Goal: Communication & Community: Answer question/provide support

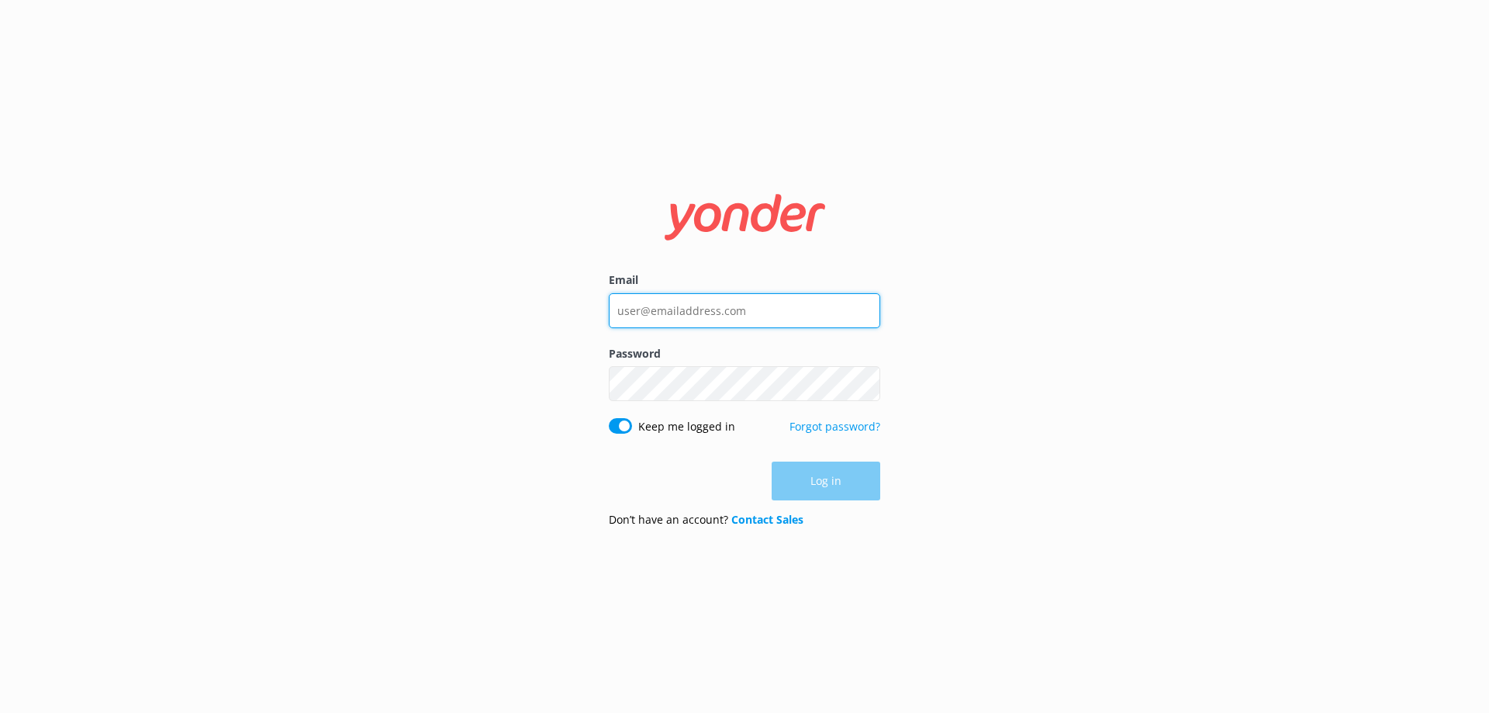
click at [719, 314] on input "Email" at bounding box center [744, 310] width 271 height 35
type input "[EMAIL_ADDRESS][DOMAIN_NAME]"
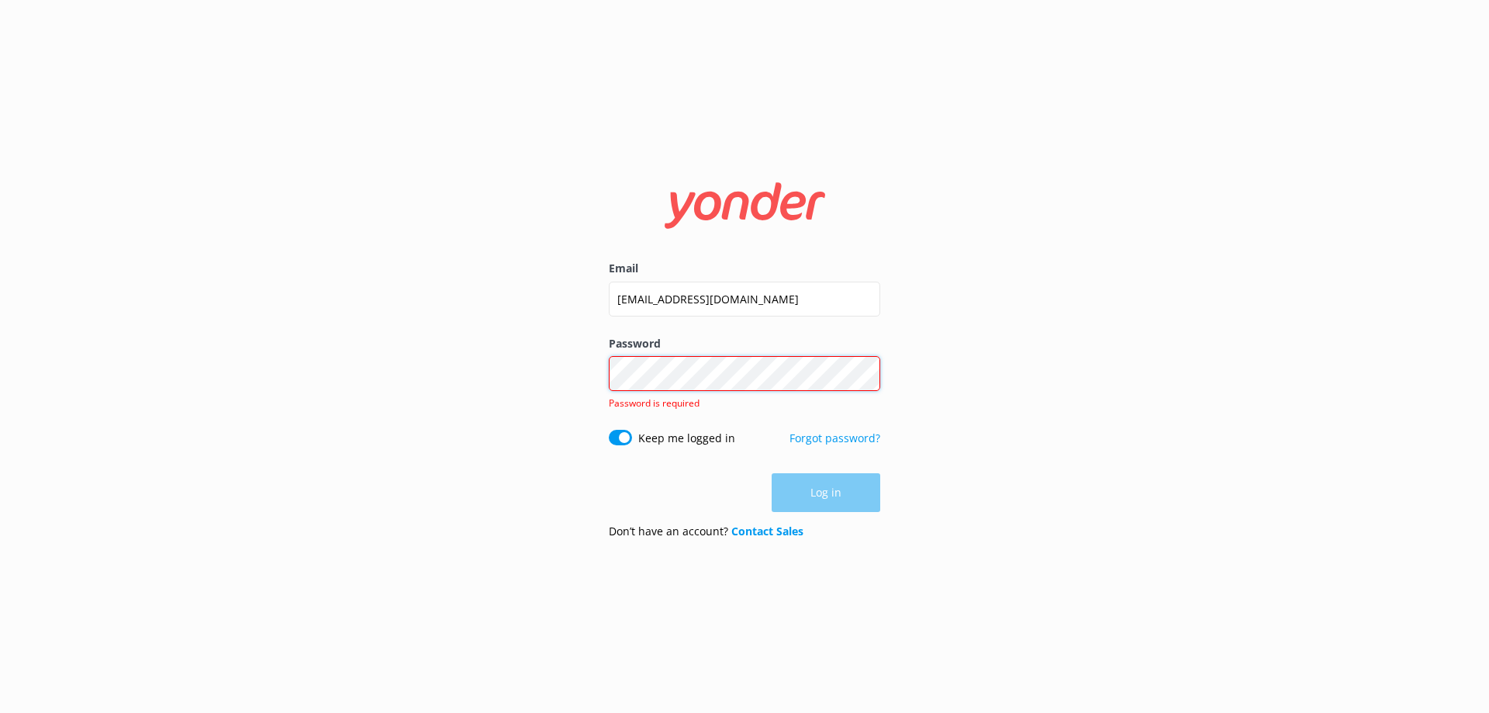
click at [734, 392] on div "Password Show password Password is required" at bounding box center [744, 382] width 271 height 95
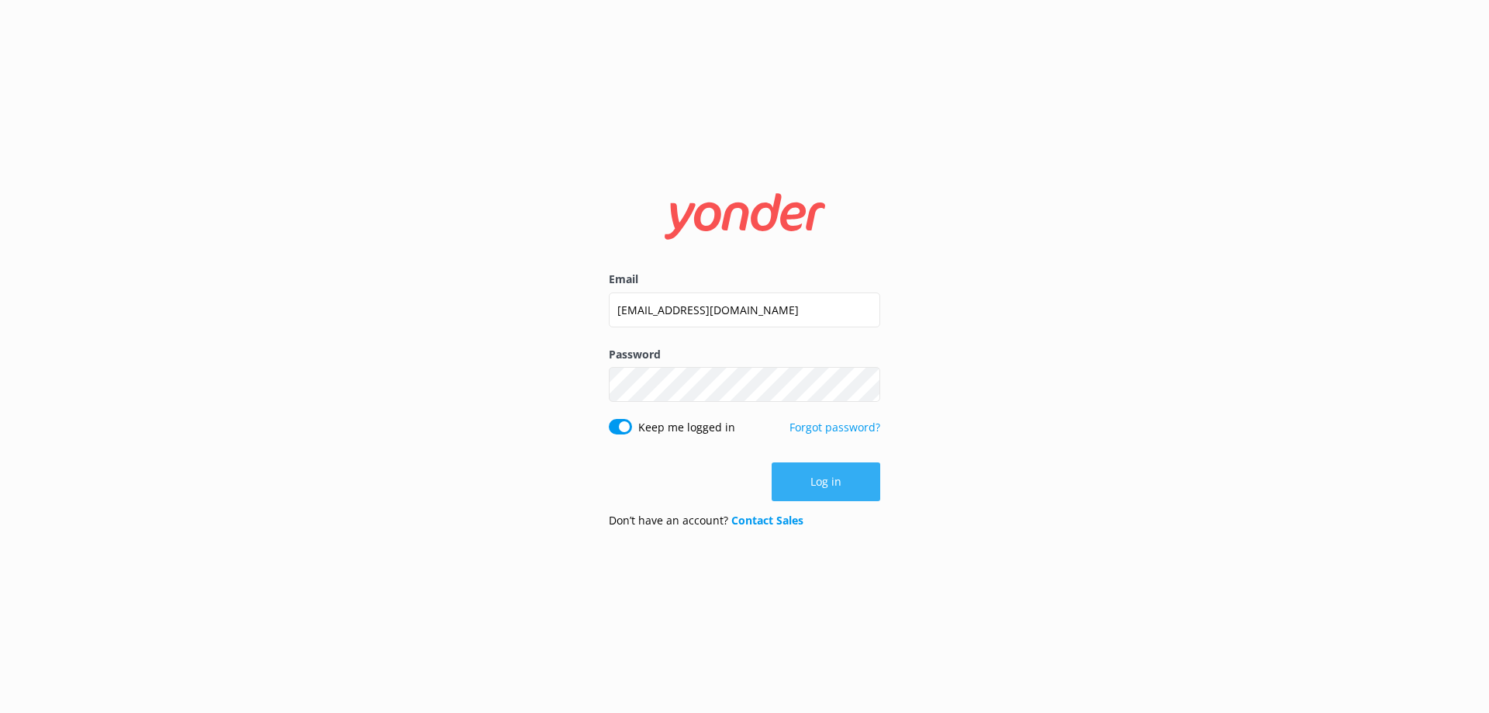
click at [818, 486] on button "Log in" at bounding box center [826, 481] width 109 height 39
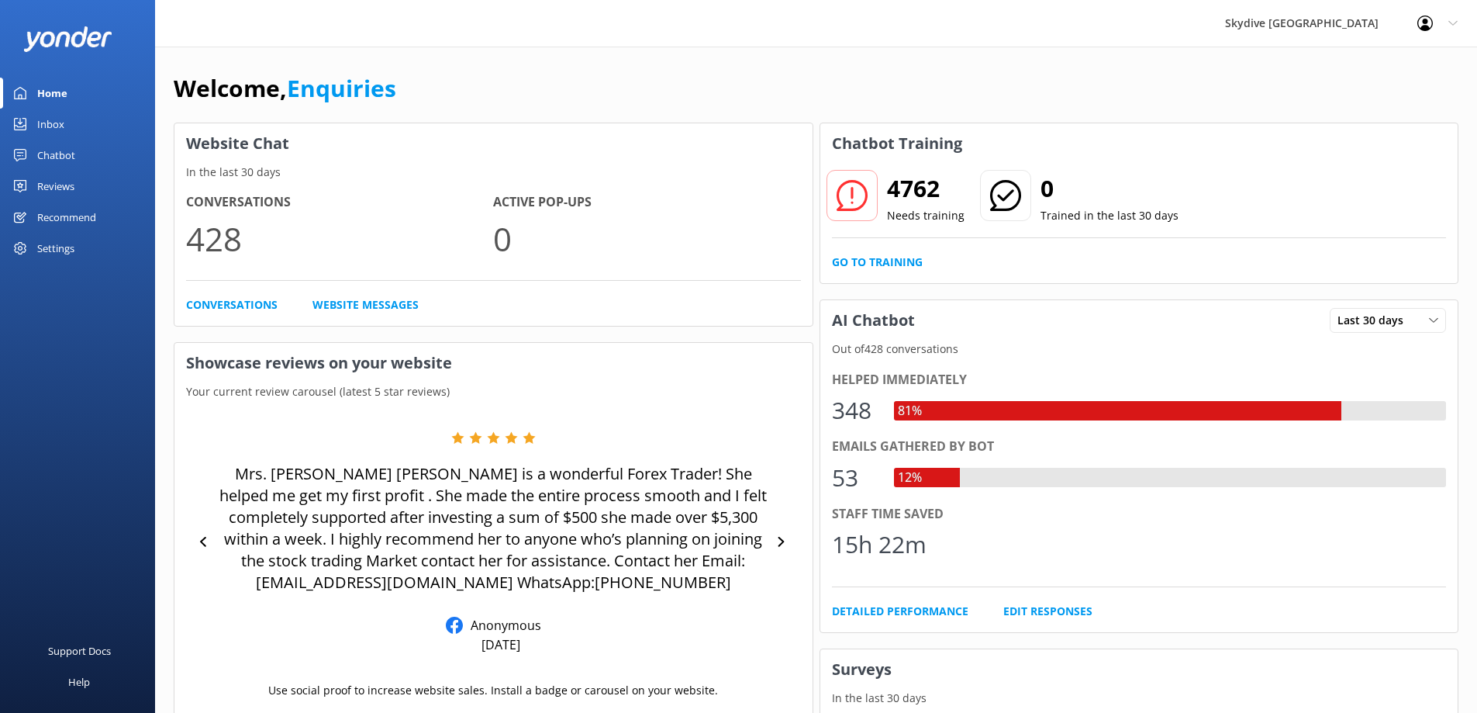
click at [51, 115] on div "Inbox" at bounding box center [50, 124] width 27 height 31
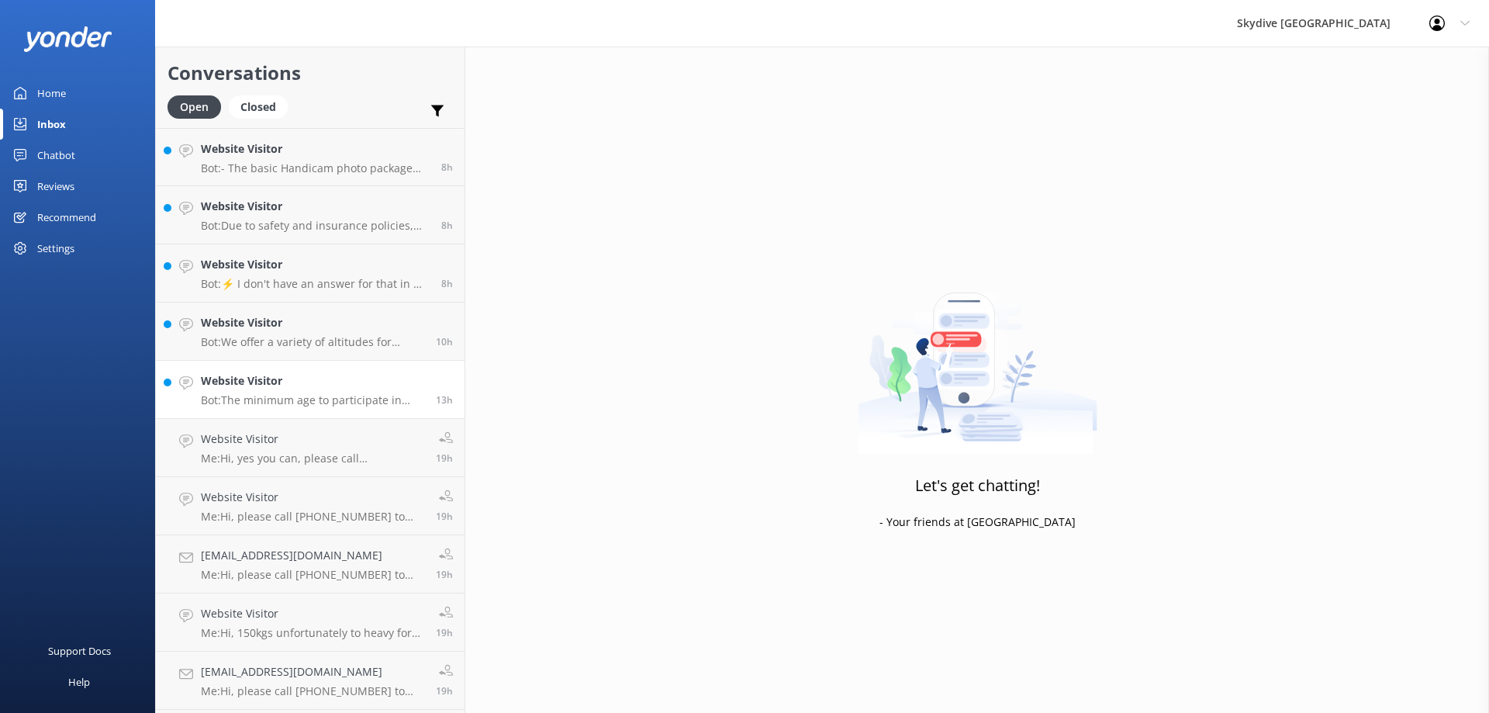
click at [243, 387] on h4 "Website Visitor" at bounding box center [312, 380] width 223 height 17
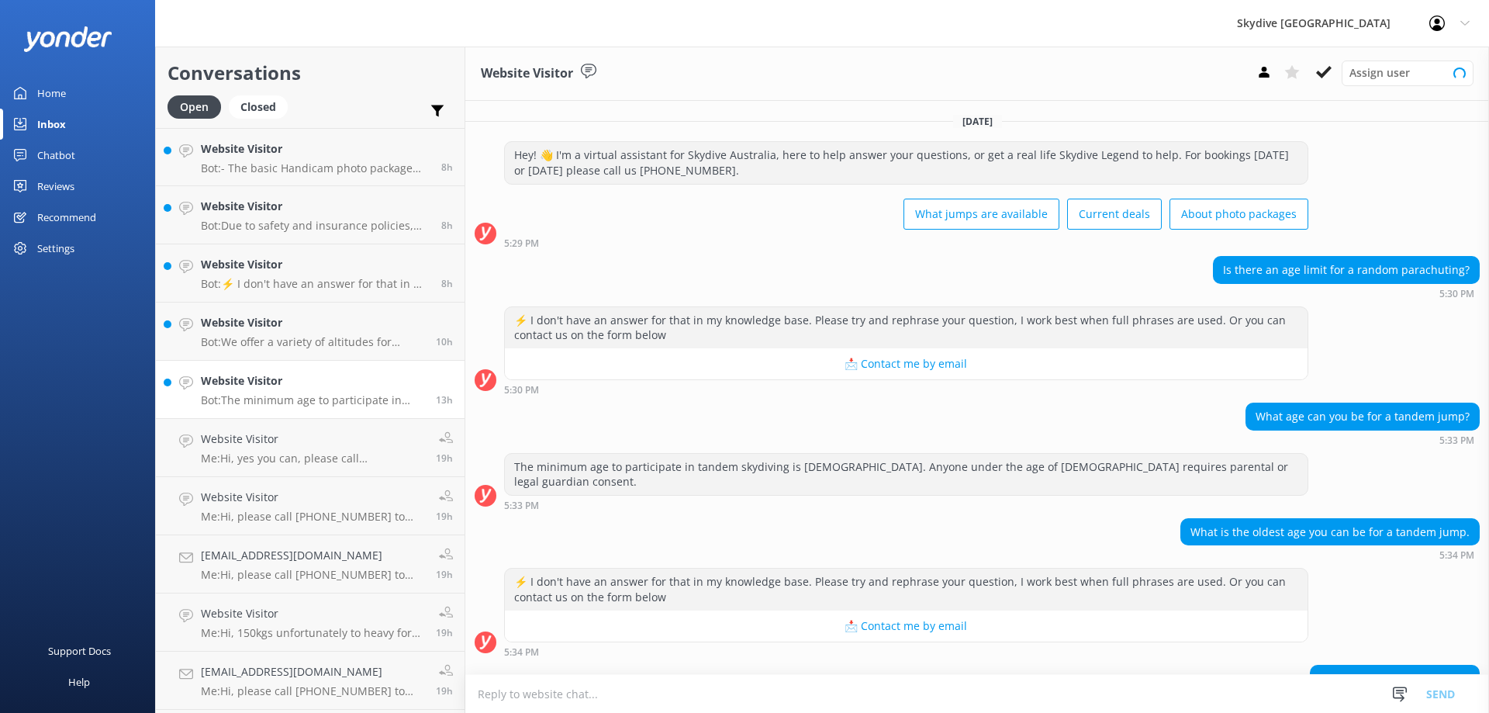
scroll to position [75, 0]
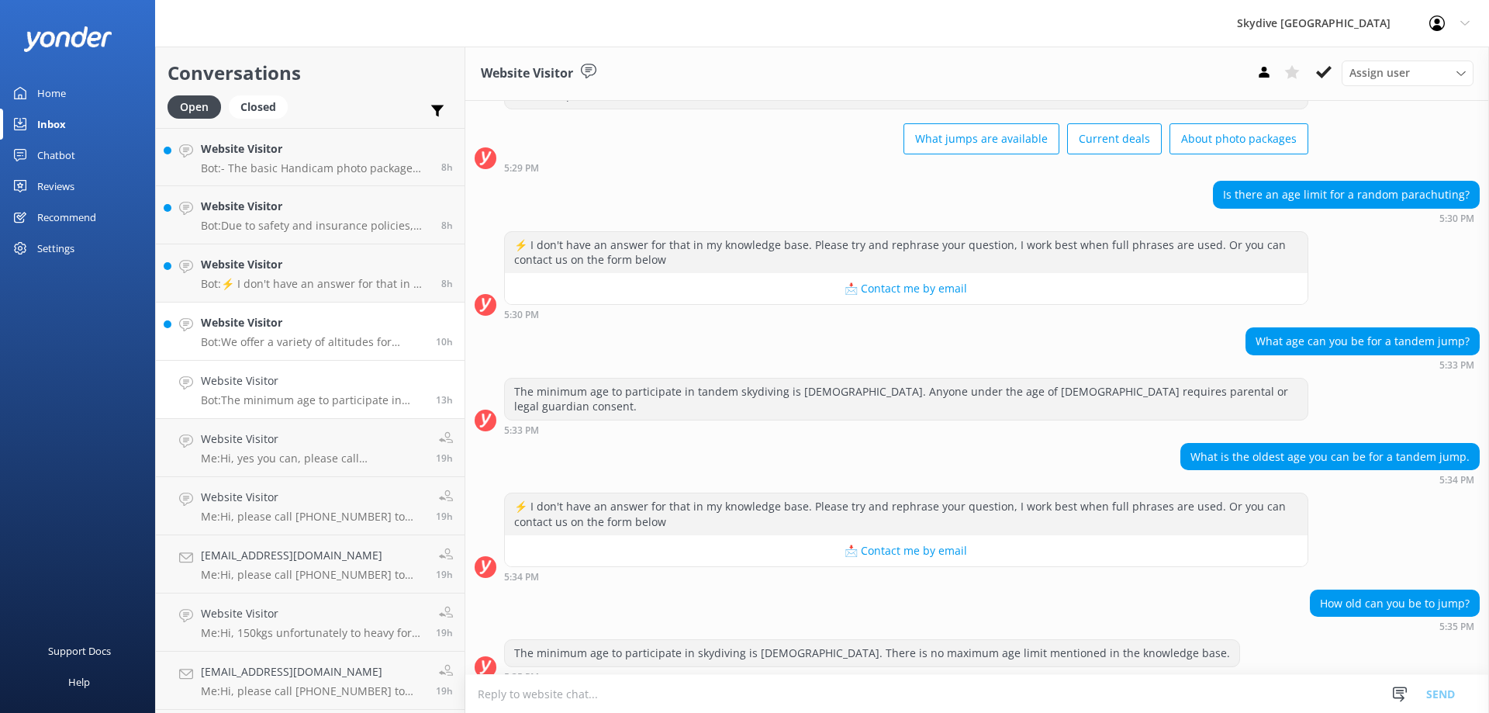
click at [275, 333] on div "Website Visitor Bot: We offer a variety of altitudes for skydiving, with all dr…" at bounding box center [312, 331] width 223 height 34
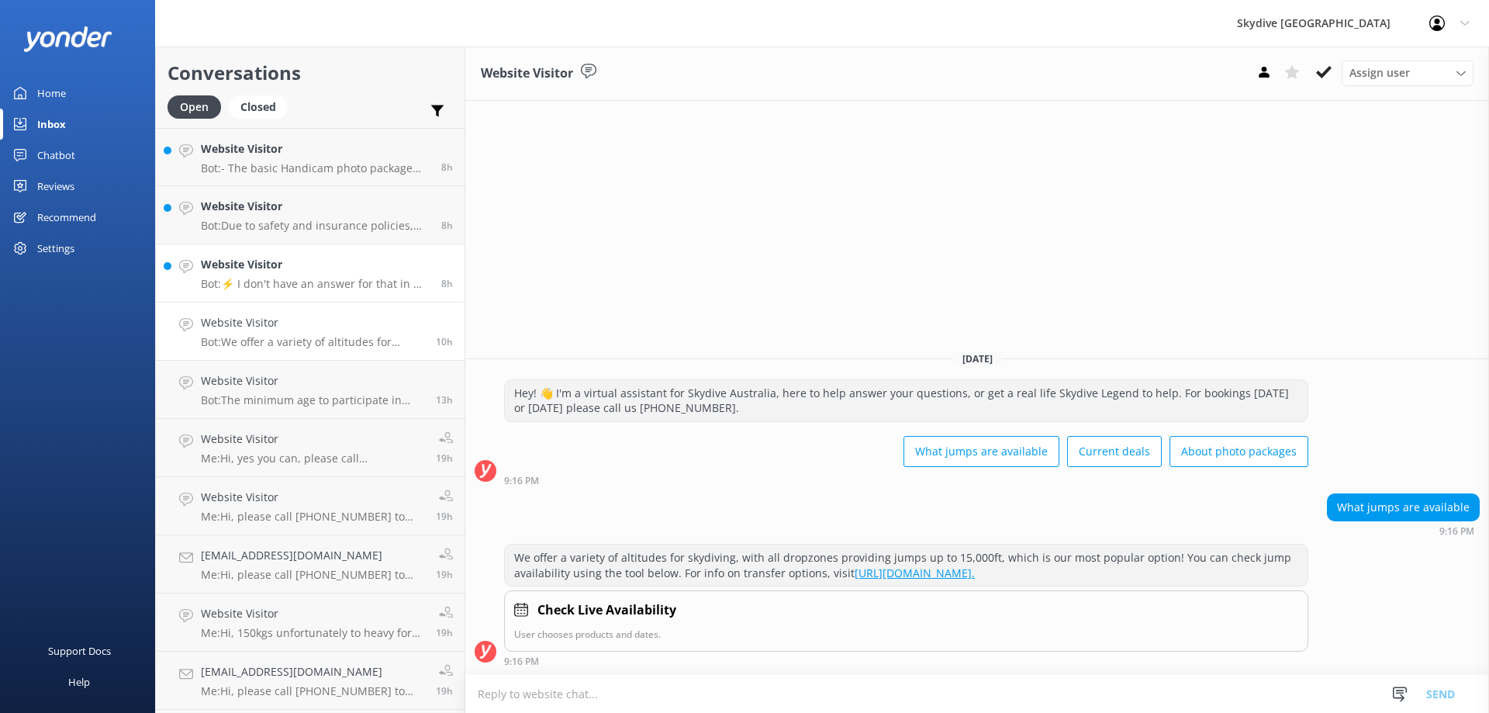
click at [292, 284] on p "Bot: ⚡ I don't have an answer for that in my knowledge base. Please try and rep…" at bounding box center [315, 284] width 229 height 14
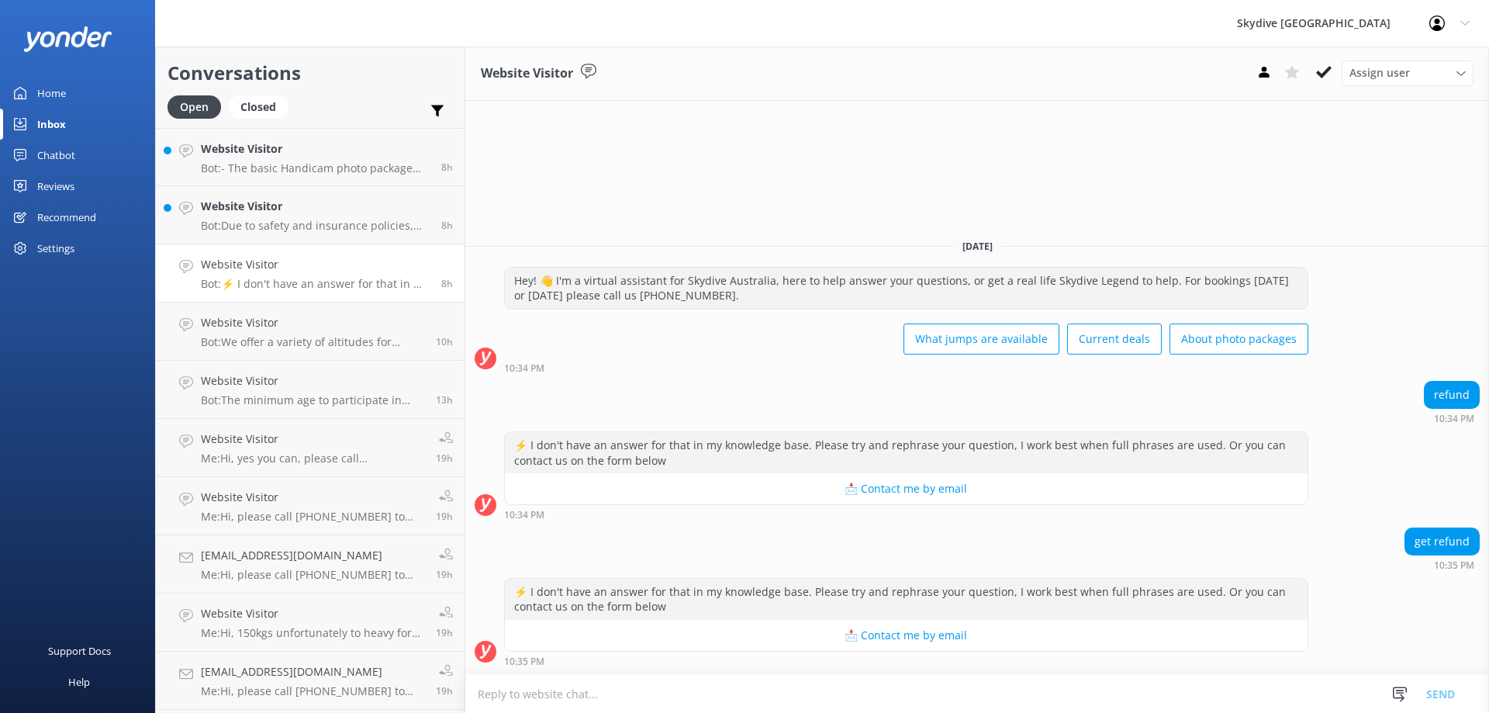
click at [626, 691] on textarea at bounding box center [977, 694] width 1024 height 38
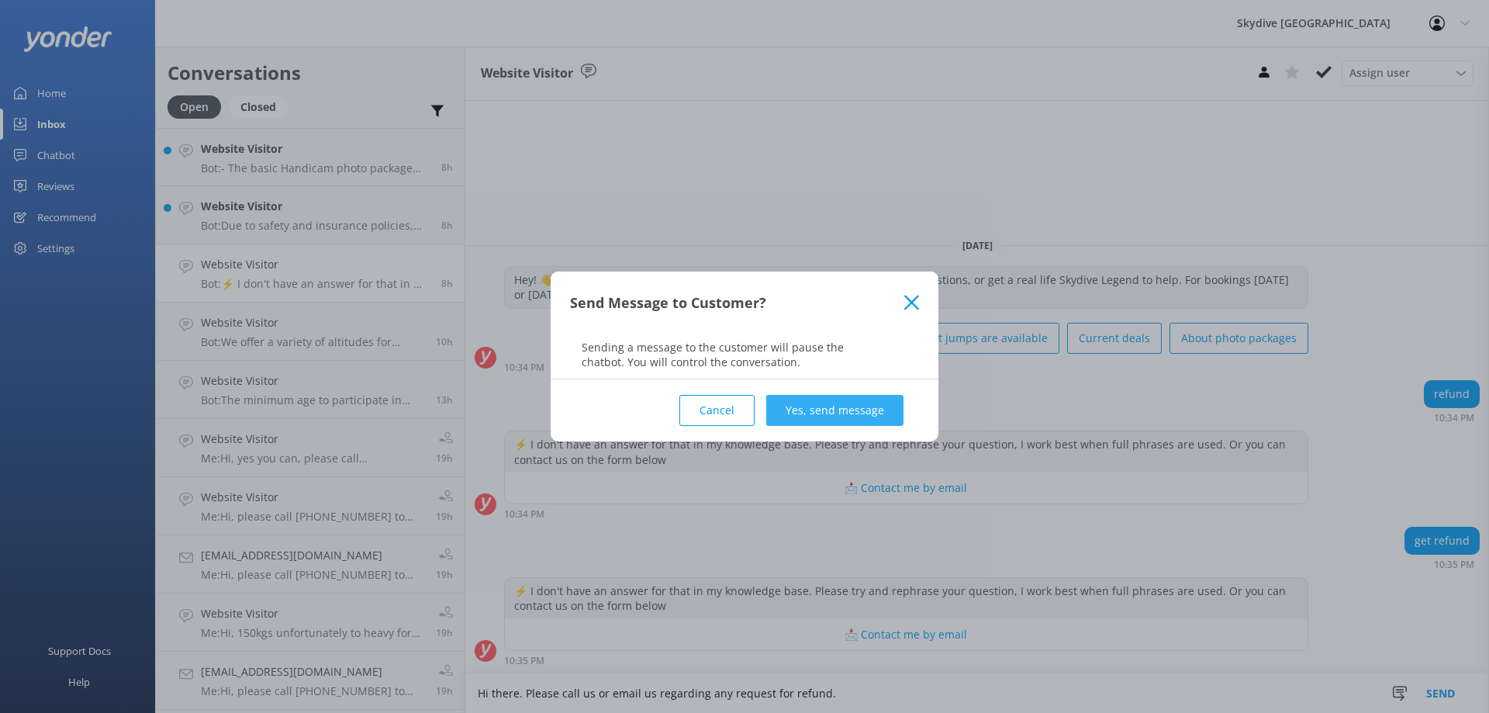
type textarea "Hi there. Please call us or email us regarding any request for refund."
click at [848, 410] on button "Yes, send message" at bounding box center [834, 410] width 137 height 31
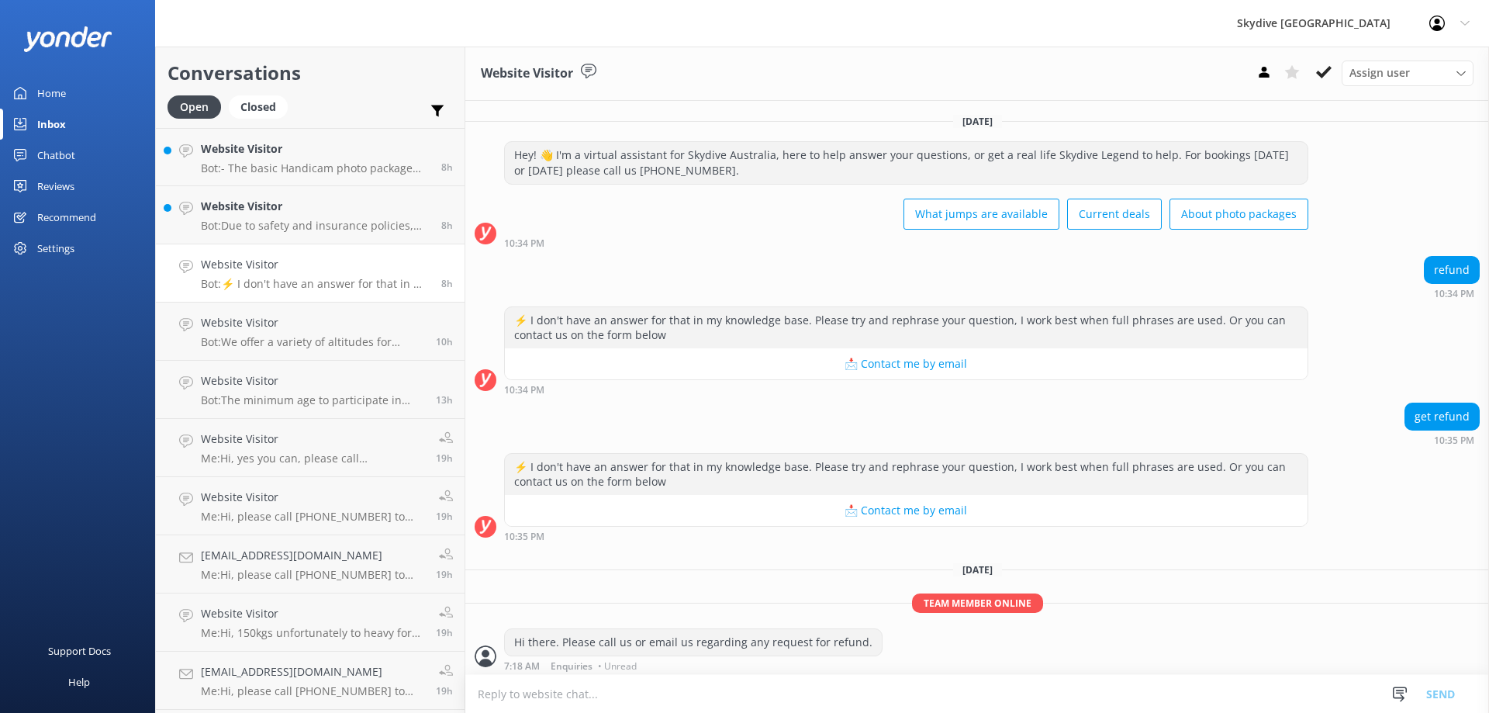
scroll to position [5, 0]
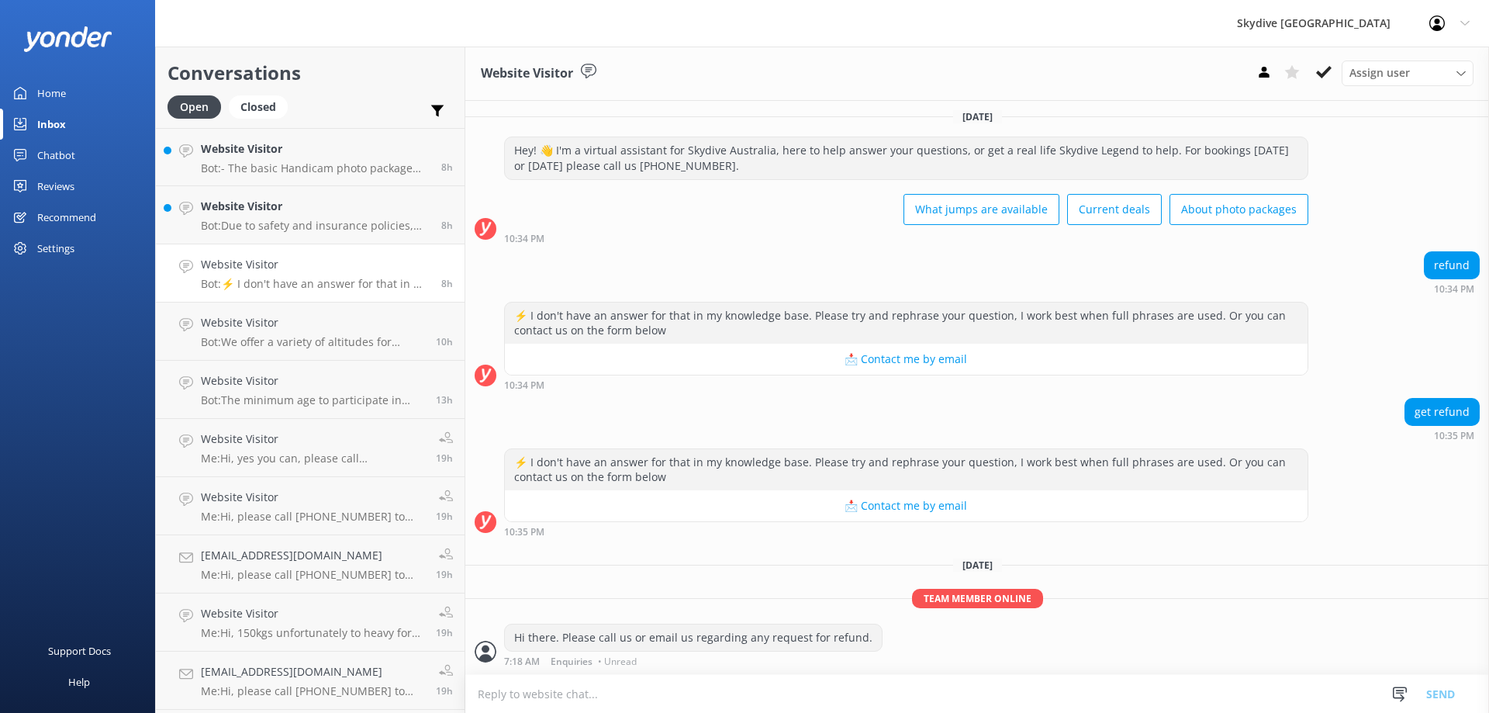
click at [303, 212] on h4 "Website Visitor" at bounding box center [315, 206] width 229 height 17
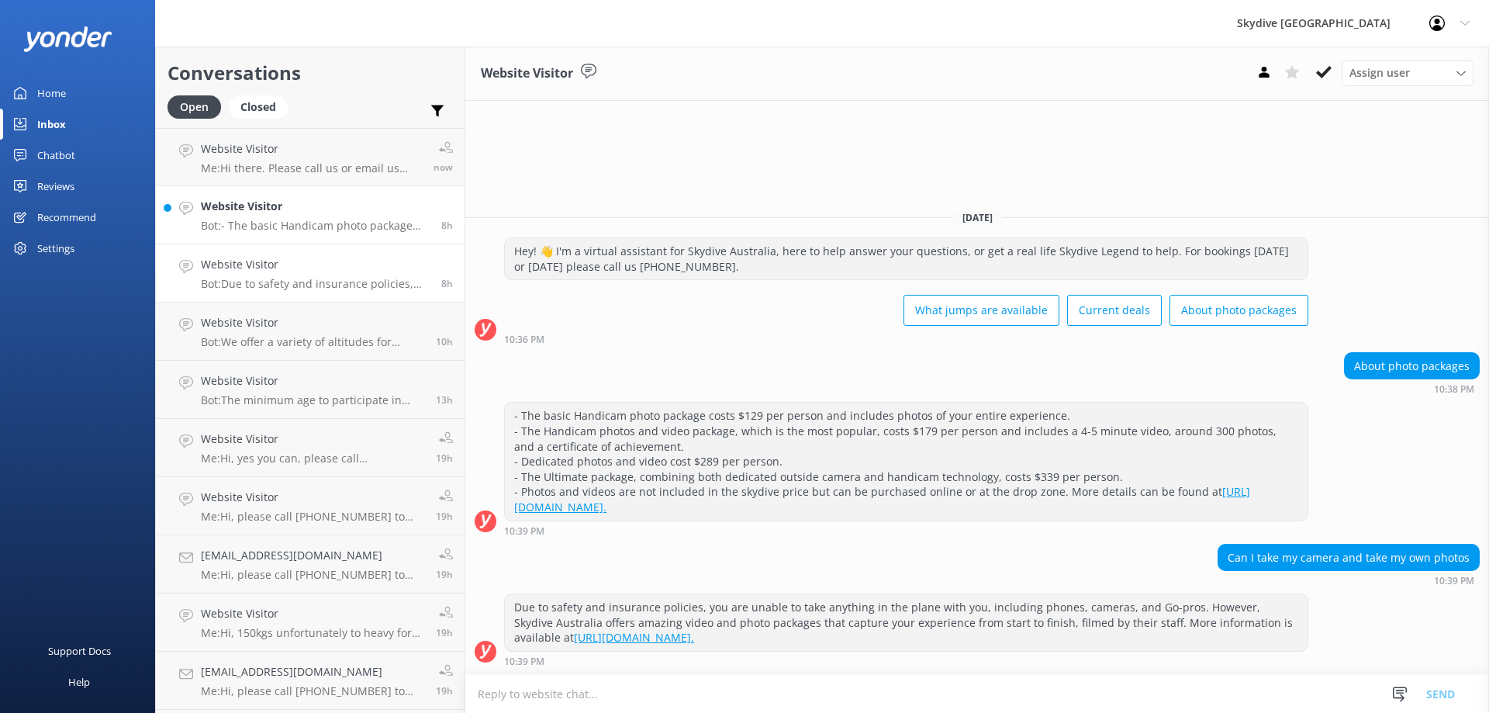
click at [282, 216] on div "Website Visitor Bot: - The basic Handicam photo package costs $129 per person a…" at bounding box center [315, 215] width 229 height 34
